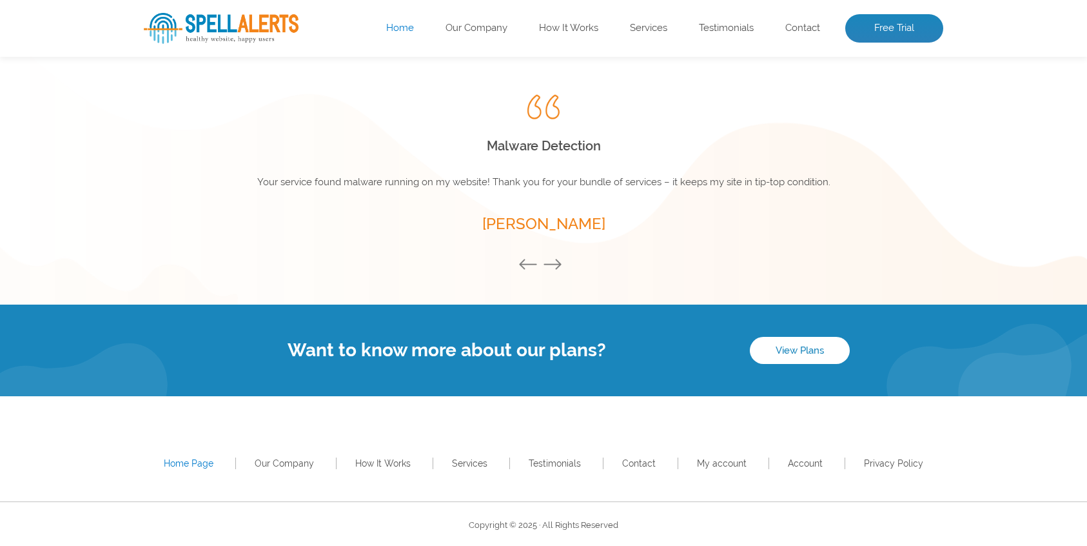
scroll to position [1776, 0]
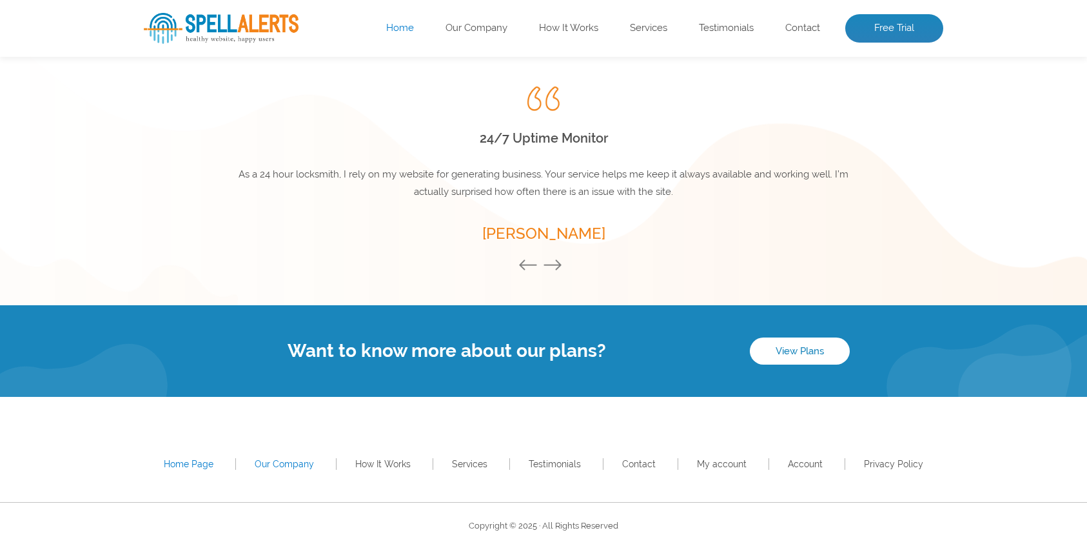
click at [276, 461] on link "Our Company" at bounding box center [284, 464] width 59 height 10
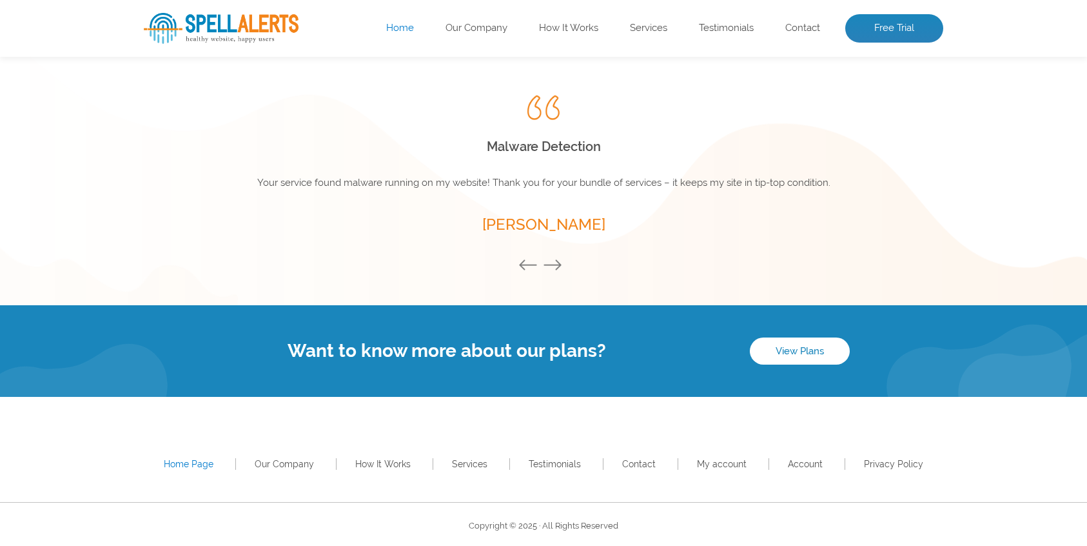
scroll to position [1767, 0]
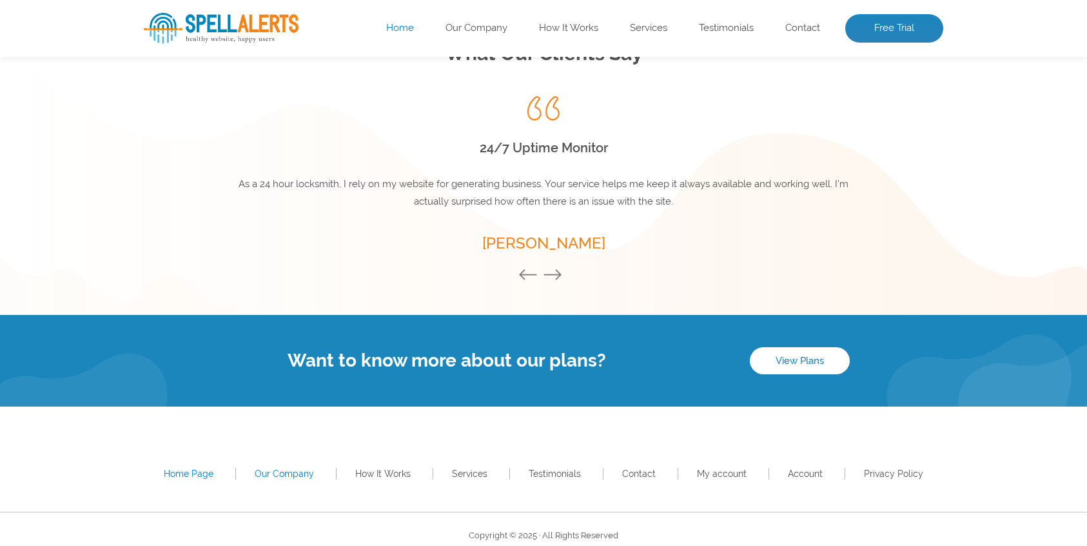
click at [281, 471] on link "Our Company" at bounding box center [284, 473] width 59 height 10
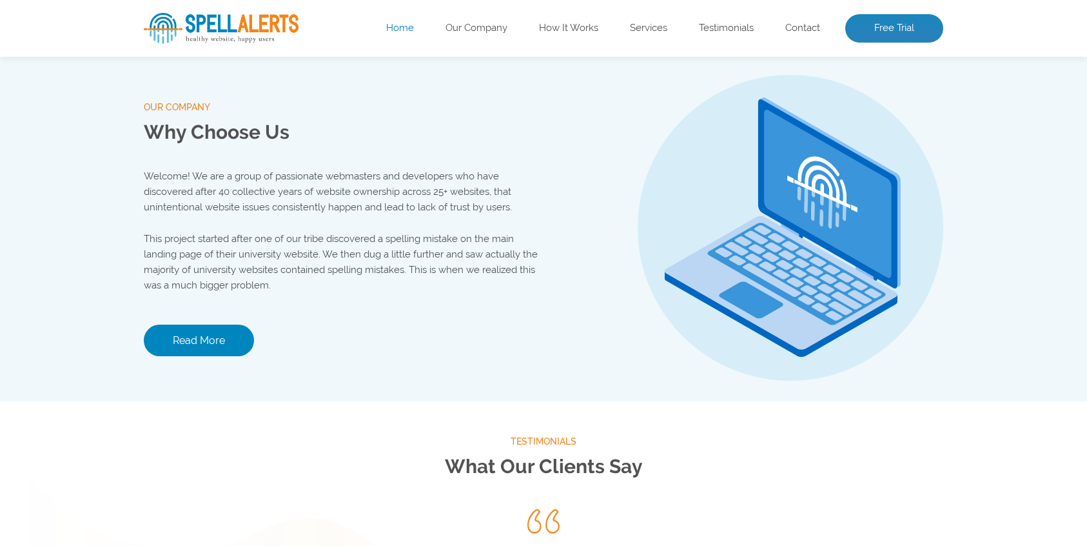
scroll to position [1352, 0]
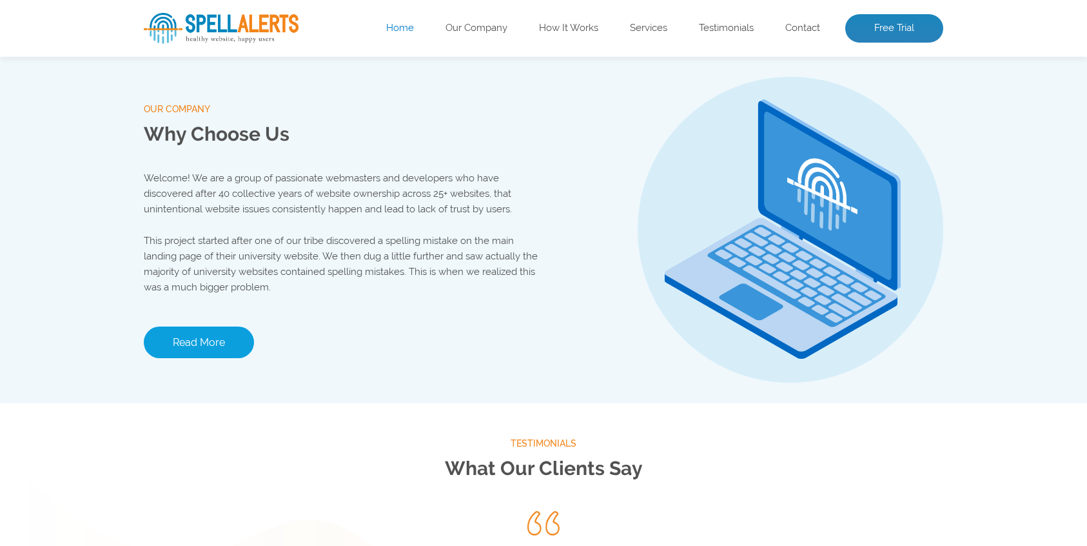
click at [208, 342] on link "Read More" at bounding box center [199, 342] width 110 height 32
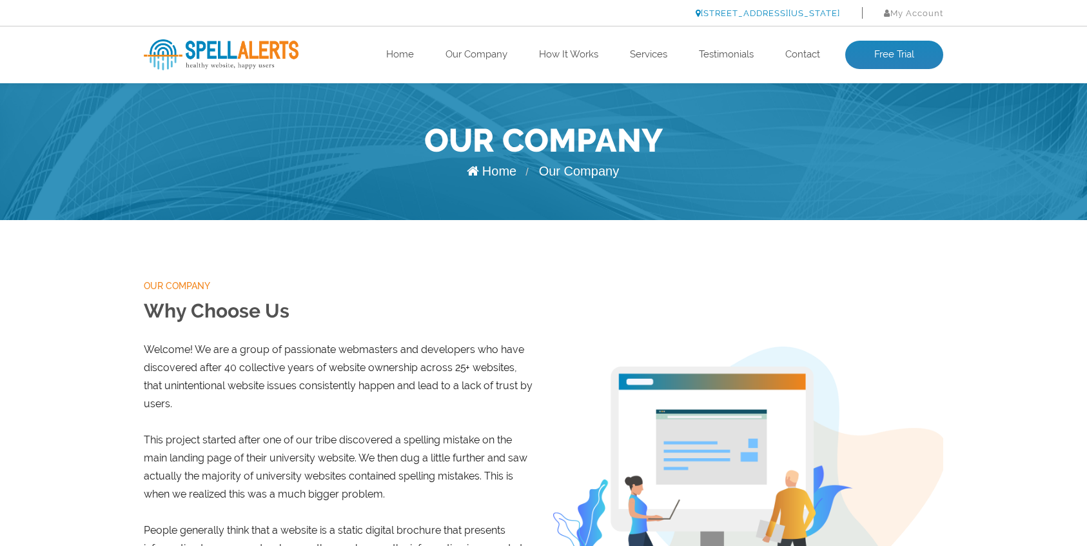
scroll to position [7, 0]
click at [759, 14] on link "[STREET_ADDRESS][US_STATE]" at bounding box center [768, 13] width 144 height 10
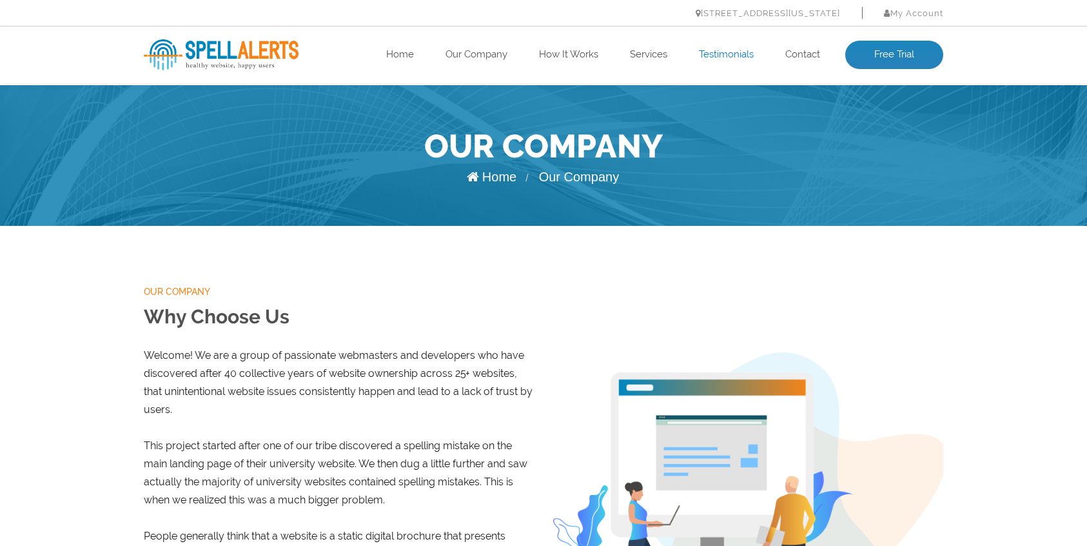
scroll to position [1, 0]
click at [696, 13] on link "[STREET_ADDRESS][US_STATE]" at bounding box center [768, 13] width 144 height 10
